Goal: Check status: Check status

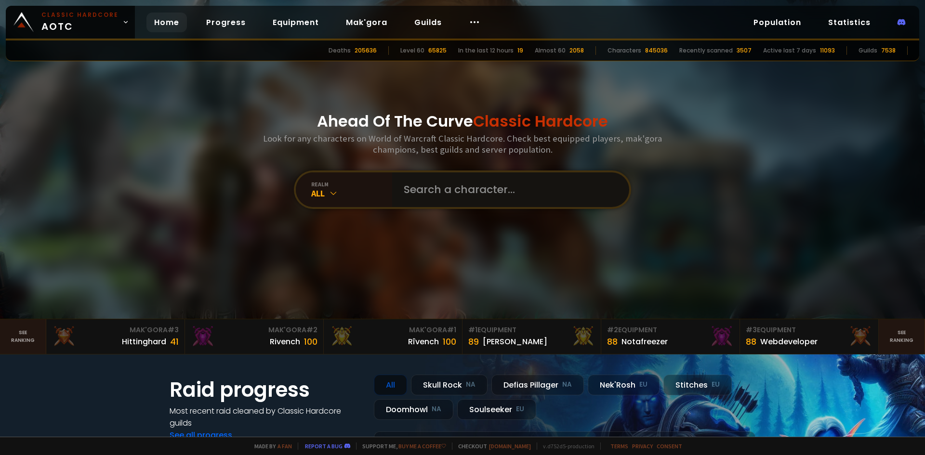
click at [429, 186] on input "text" at bounding box center [508, 189] width 220 height 35
type input "Perkycs"
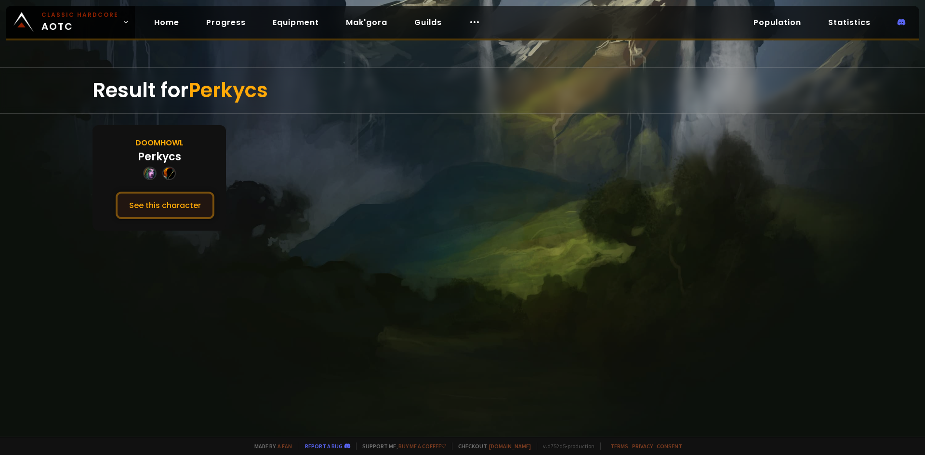
click at [180, 209] on button "See this character" at bounding box center [165, 205] width 99 height 27
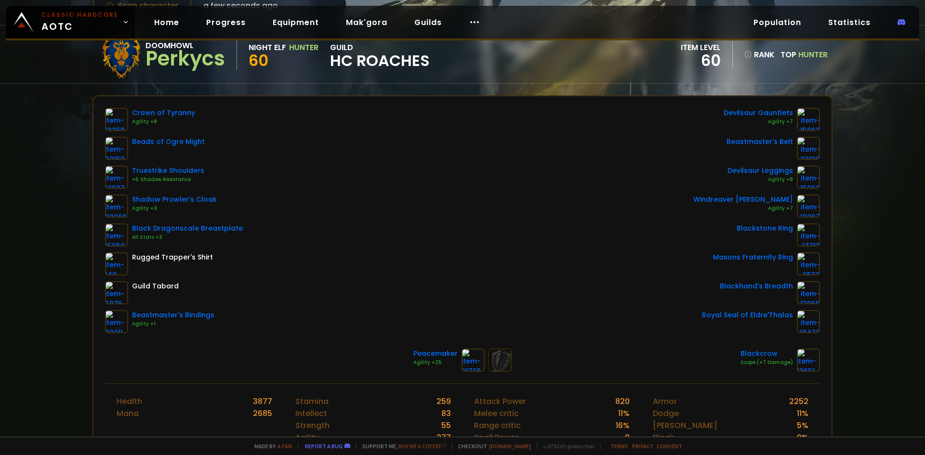
scroll to position [96, 0]
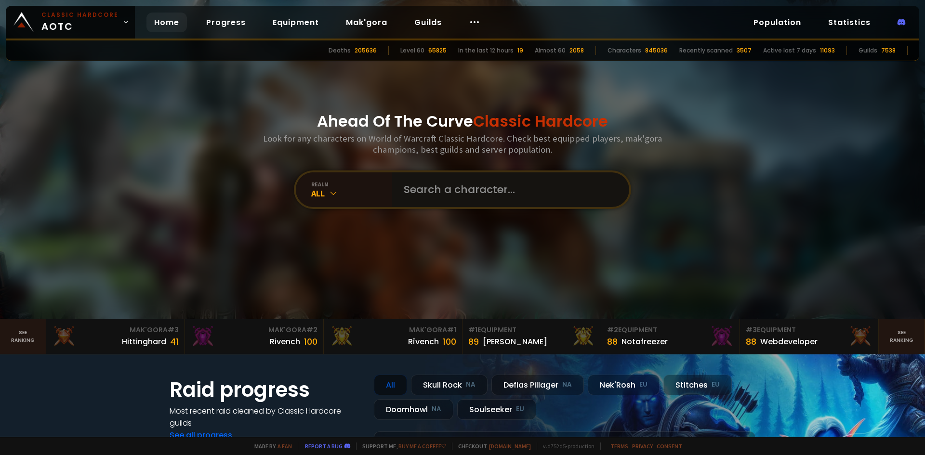
click at [551, 193] on input "text" at bounding box center [508, 189] width 220 height 35
type input "endoo"
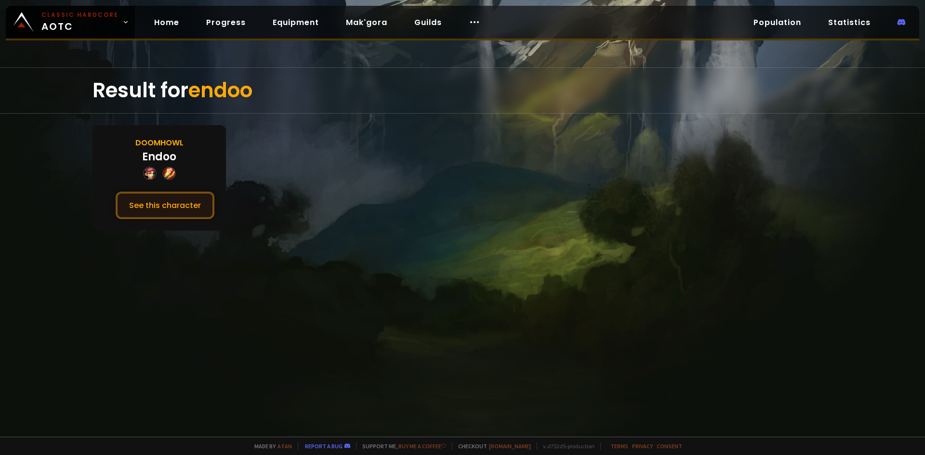
click at [197, 204] on button "See this character" at bounding box center [165, 205] width 99 height 27
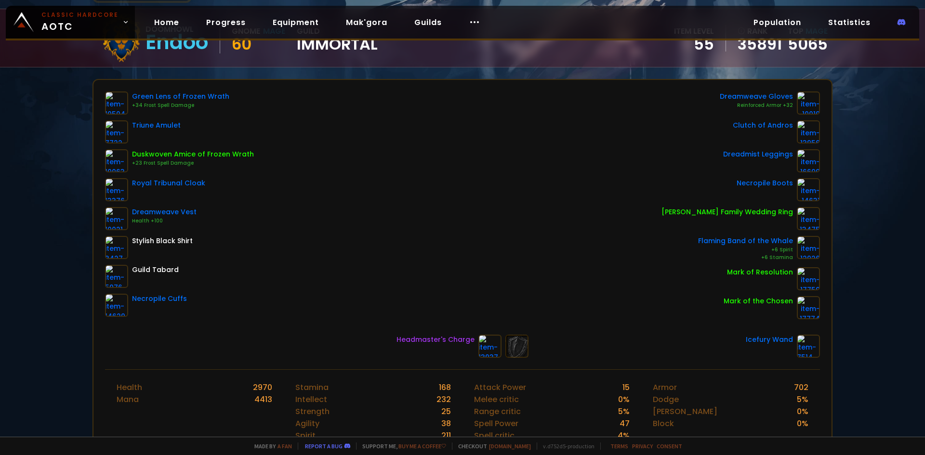
scroll to position [96, 0]
